Goal: Transaction & Acquisition: Purchase product/service

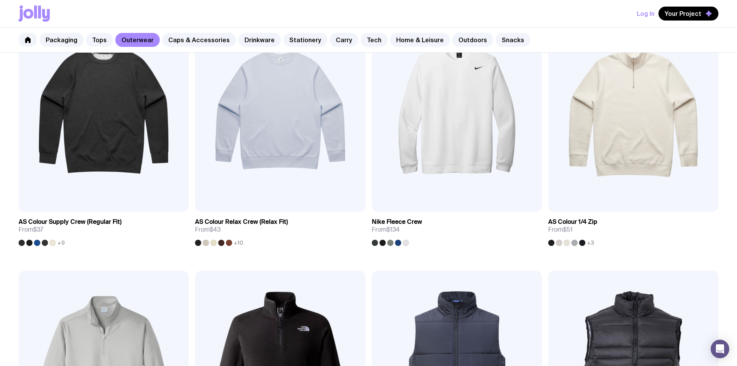
scroll to position [231, 0]
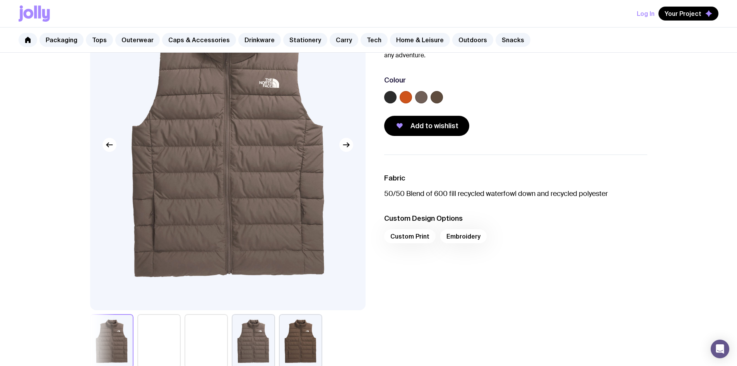
scroll to position [77, 0]
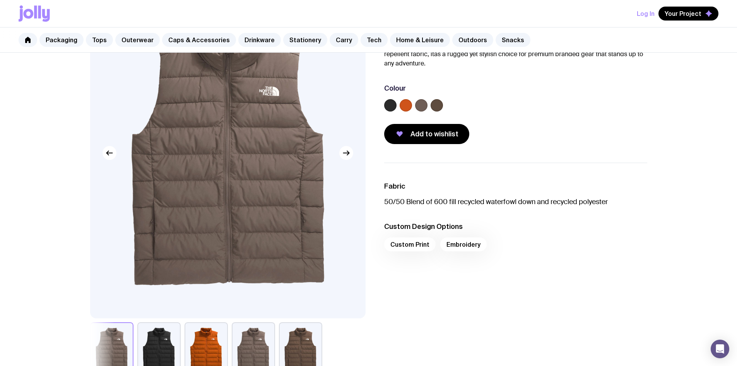
click at [253, 342] on button "button" at bounding box center [253, 349] width 43 height 54
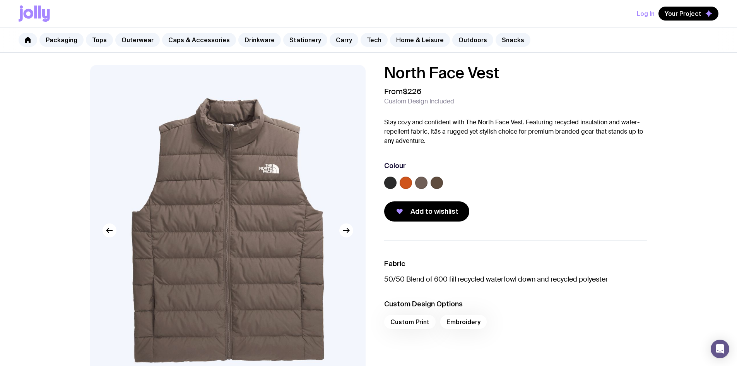
click at [438, 182] on label at bounding box center [437, 182] width 12 height 12
click at [0, 0] on input "radio" at bounding box center [0, 0] width 0 height 0
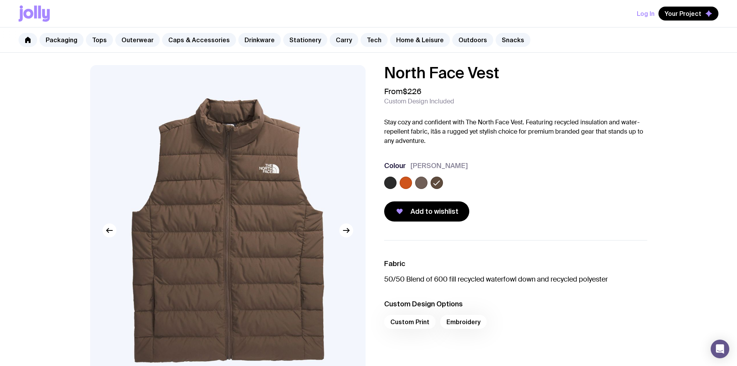
click at [402, 181] on label at bounding box center [406, 182] width 12 height 12
click at [0, 0] on input "radio" at bounding box center [0, 0] width 0 height 0
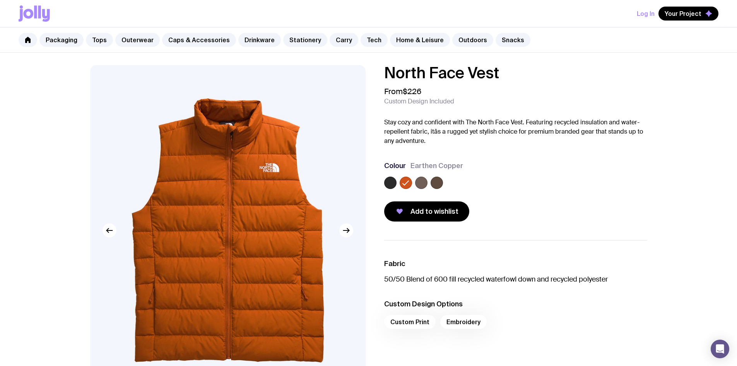
click at [421, 184] on label at bounding box center [421, 182] width 12 height 12
click at [0, 0] on input "radio" at bounding box center [0, 0] width 0 height 0
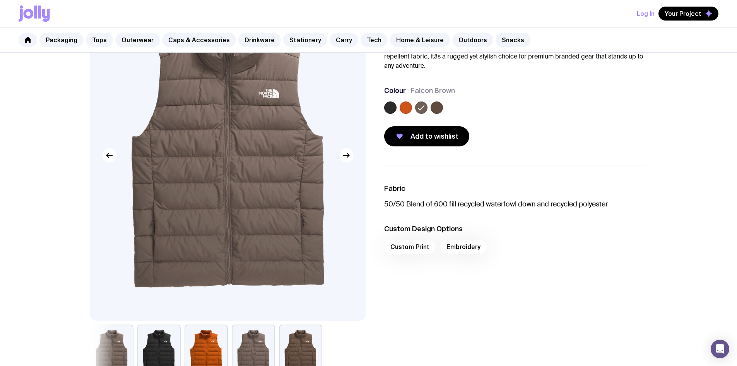
scroll to position [155, 0]
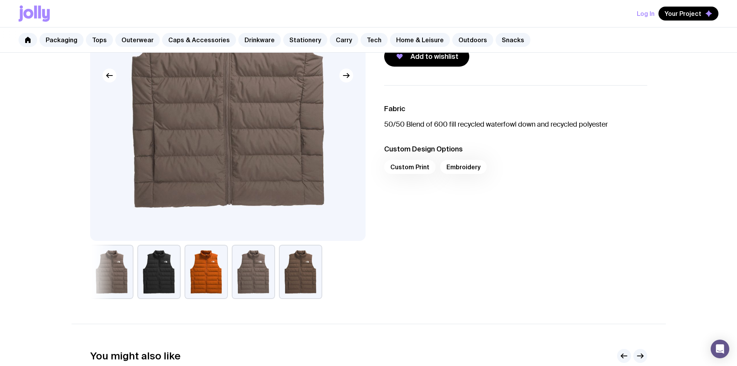
click at [207, 267] on button "button" at bounding box center [206, 272] width 43 height 54
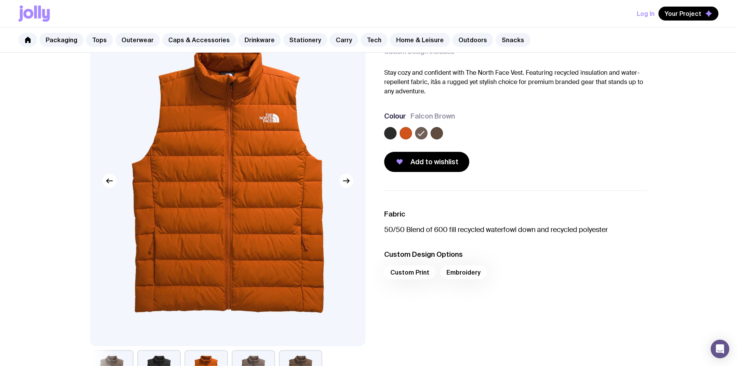
scroll to position [39, 0]
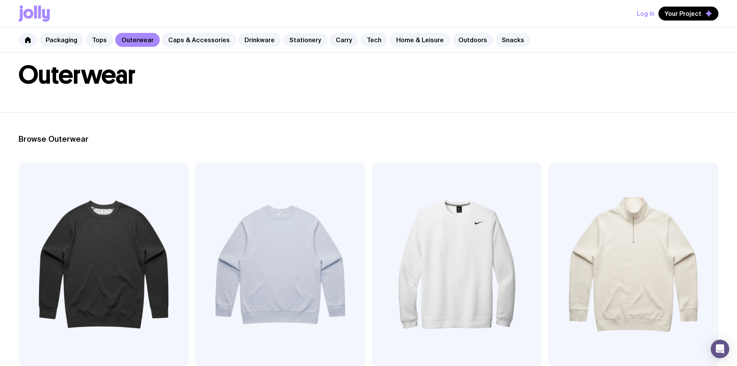
scroll to position [38, 0]
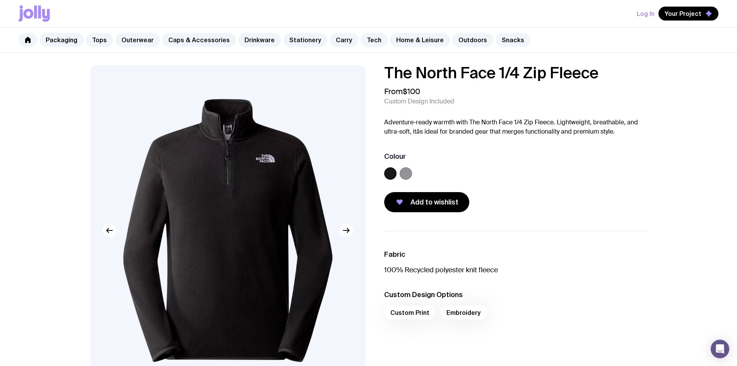
click at [404, 173] on label at bounding box center [406, 173] width 12 height 12
click at [0, 0] on input "radio" at bounding box center [0, 0] width 0 height 0
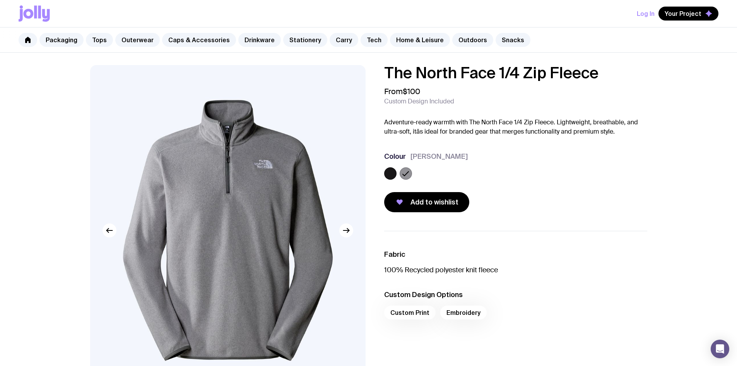
click at [393, 175] on label at bounding box center [390, 173] width 12 height 12
click at [0, 0] on input "radio" at bounding box center [0, 0] width 0 height 0
